Goal: Task Accomplishment & Management: Use online tool/utility

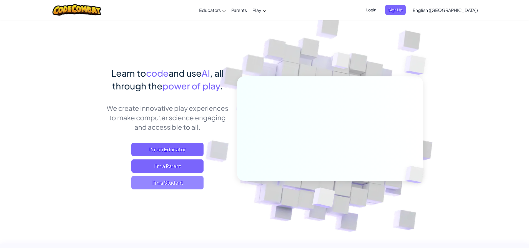
click at [174, 185] on span "I'm a Student" at bounding box center [167, 182] width 72 height 13
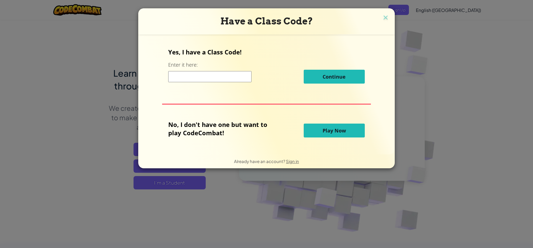
click at [205, 78] on input at bounding box center [209, 76] width 83 height 11
type input "DrawBallSell"
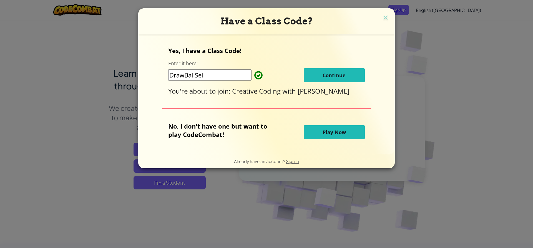
click at [340, 72] on span "Continue" at bounding box center [334, 75] width 23 height 7
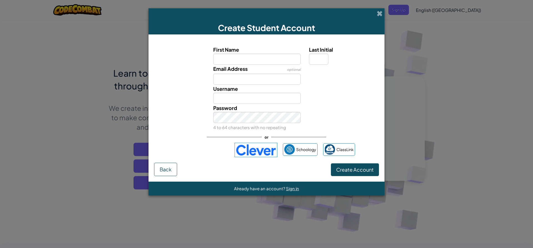
click at [263, 153] on img at bounding box center [256, 150] width 43 height 14
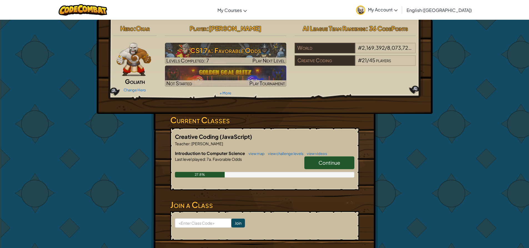
click at [325, 156] on link "Continue" at bounding box center [329, 162] width 50 height 13
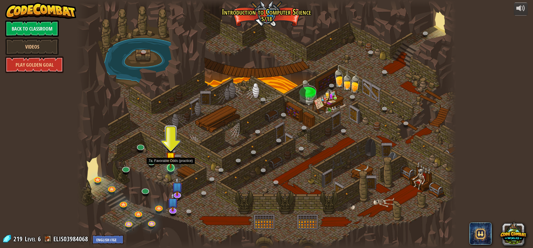
click at [173, 164] on img at bounding box center [171, 157] width 10 height 23
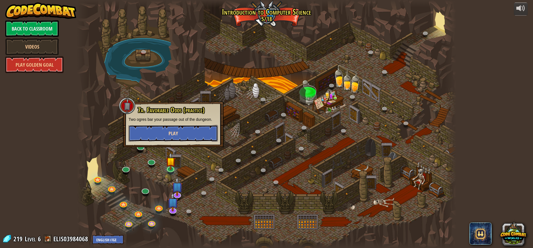
click at [196, 127] on button "Play" at bounding box center [173, 133] width 89 height 17
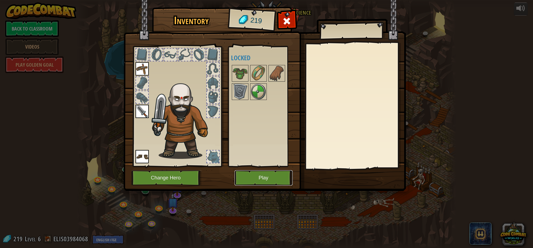
click at [253, 179] on button "Play" at bounding box center [264, 177] width 58 height 15
